Goal: Book appointment/travel/reservation

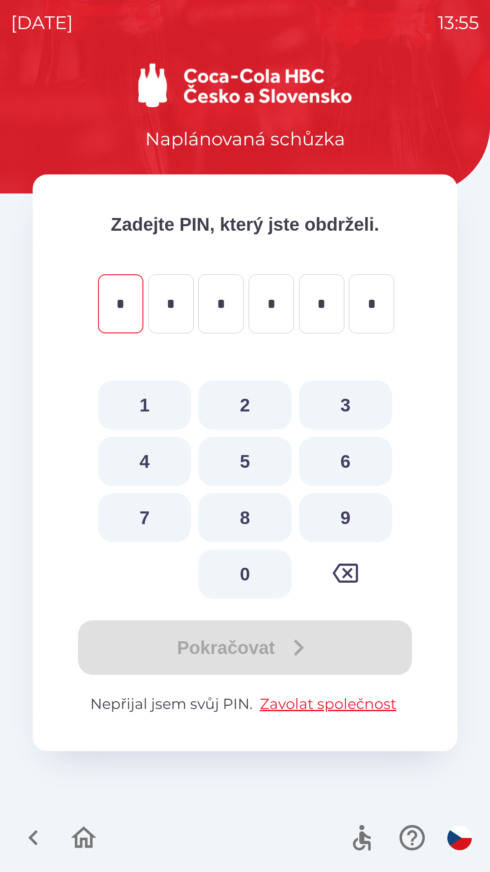
click at [242, 451] on button "5" at bounding box center [244, 461] width 93 height 49
type input "*"
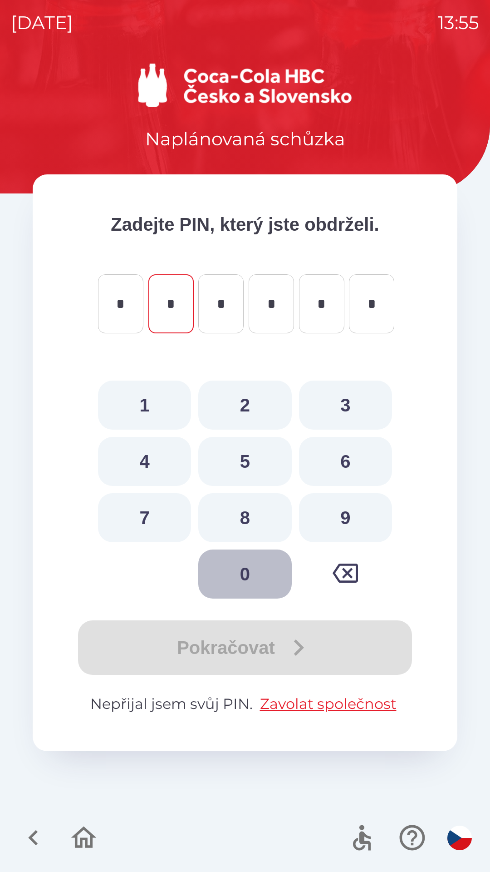
click at [240, 563] on button "0" at bounding box center [244, 573] width 93 height 49
type input "*"
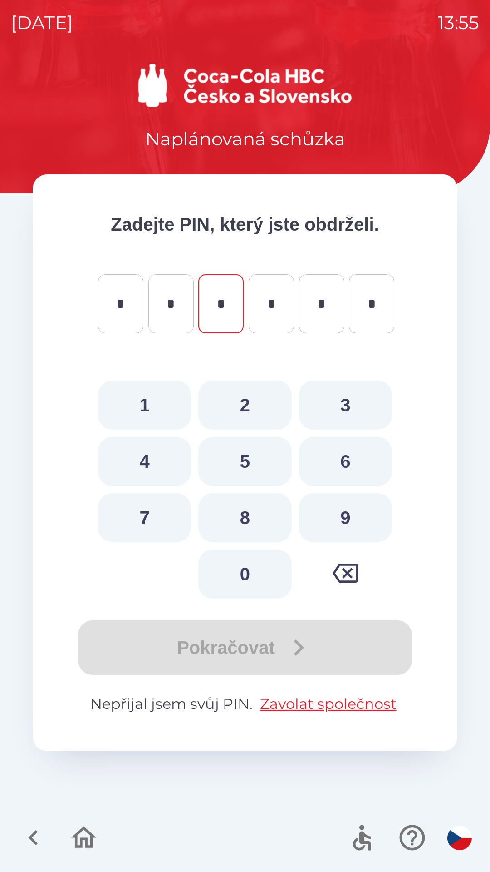
click at [146, 455] on button "4" at bounding box center [144, 461] width 93 height 49
type input "*"
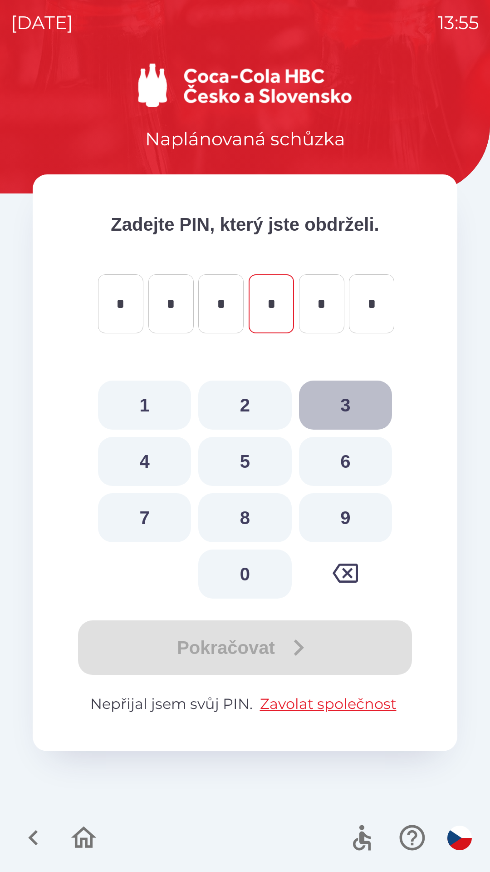
click at [350, 398] on button "3" at bounding box center [345, 404] width 93 height 49
type input "*"
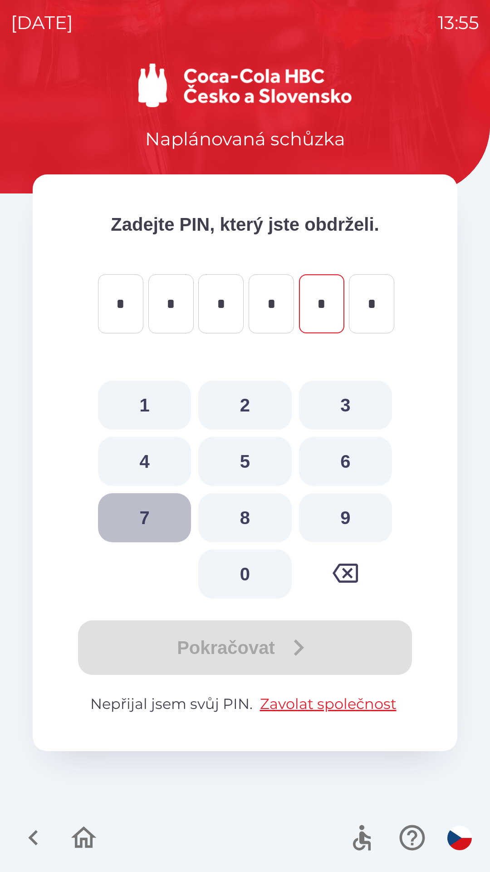
click at [154, 510] on button "7" at bounding box center [144, 517] width 93 height 49
type input "*"
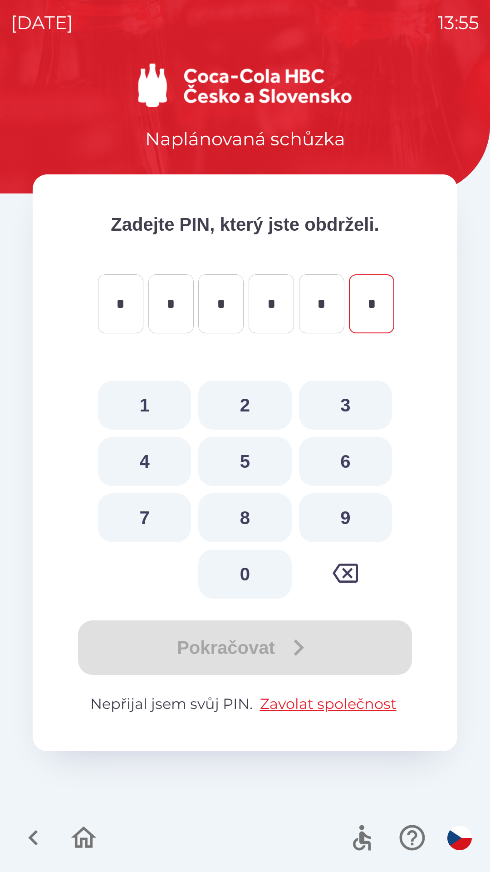
click at [146, 395] on button "1" at bounding box center [144, 404] width 93 height 49
type input "*"
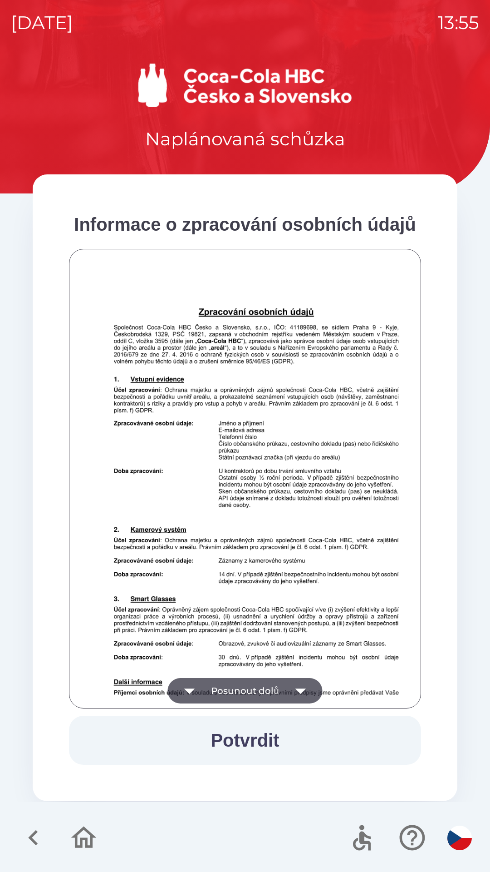
click at [255, 732] on button "Potvrdit" at bounding box center [245, 740] width 352 height 49
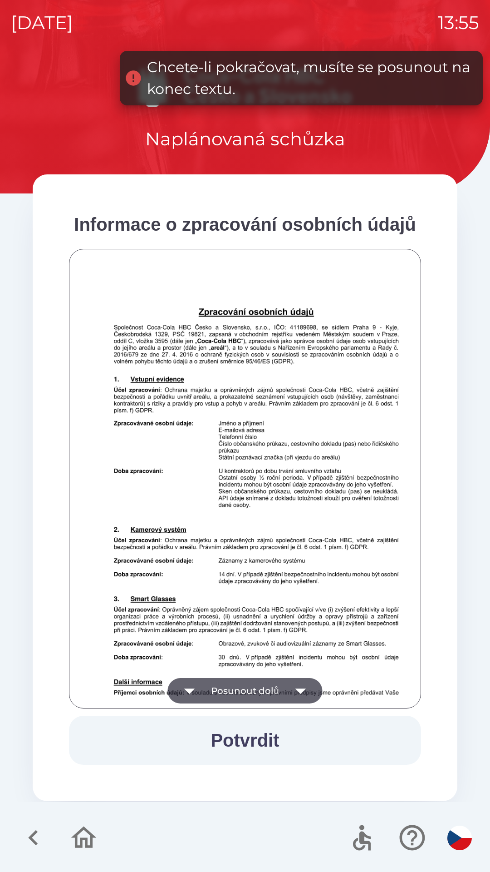
click at [296, 683] on icon "button" at bounding box center [300, 690] width 25 height 25
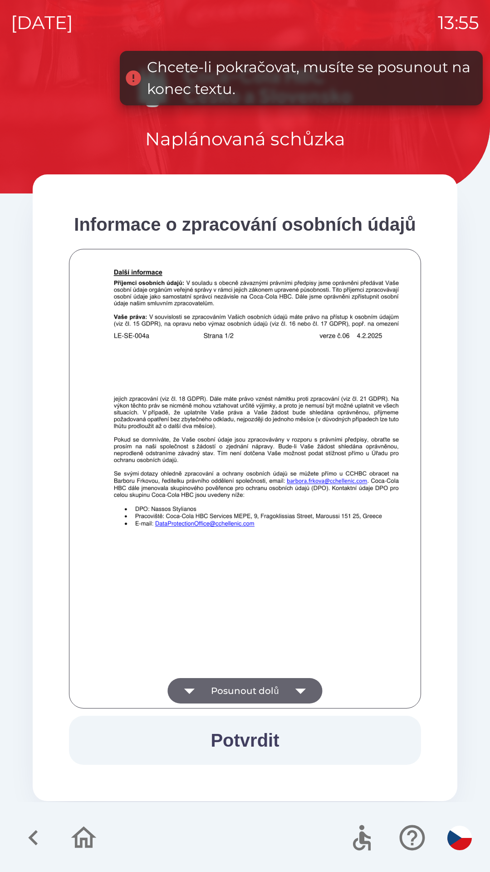
click at [296, 688] on icon "button" at bounding box center [300, 690] width 25 height 25
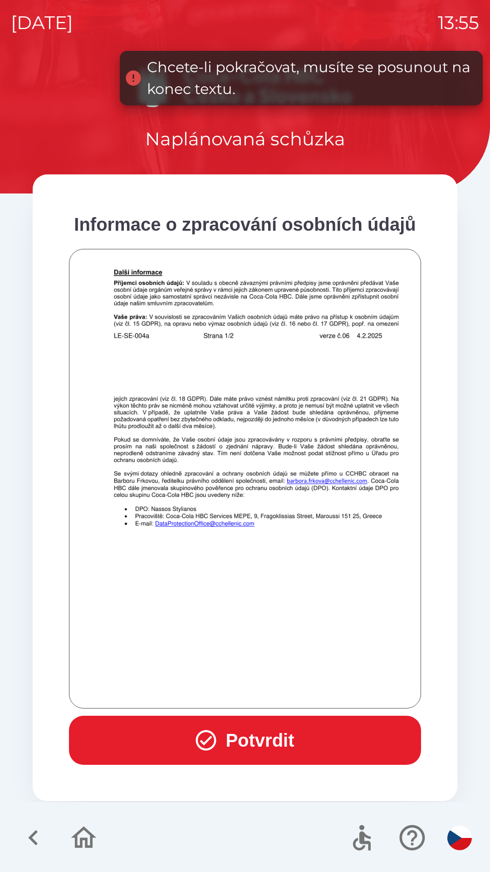
scroll to position [637, 0]
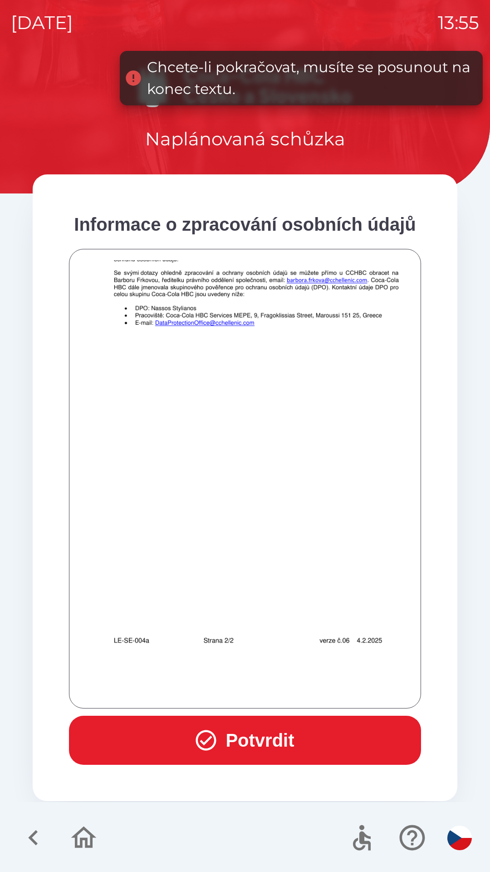
click at [275, 735] on button "Potvrdit" at bounding box center [245, 740] width 352 height 49
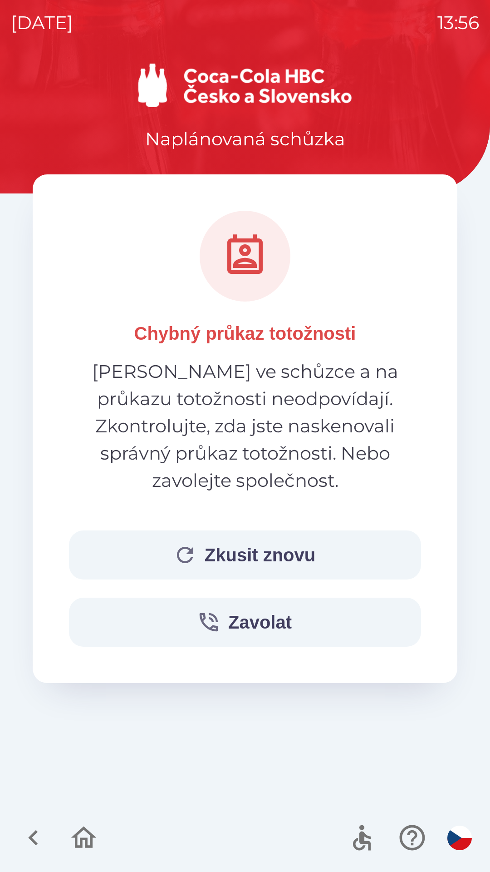
click at [268, 530] on button "Zkusit znovu" at bounding box center [245, 554] width 352 height 49
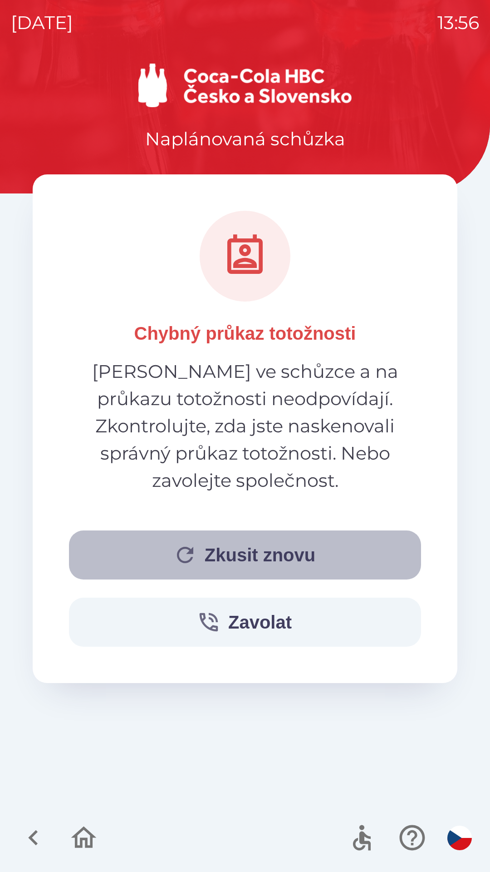
click at [181, 543] on icon "button" at bounding box center [185, 555] width 25 height 25
